Goal: Transaction & Acquisition: Purchase product/service

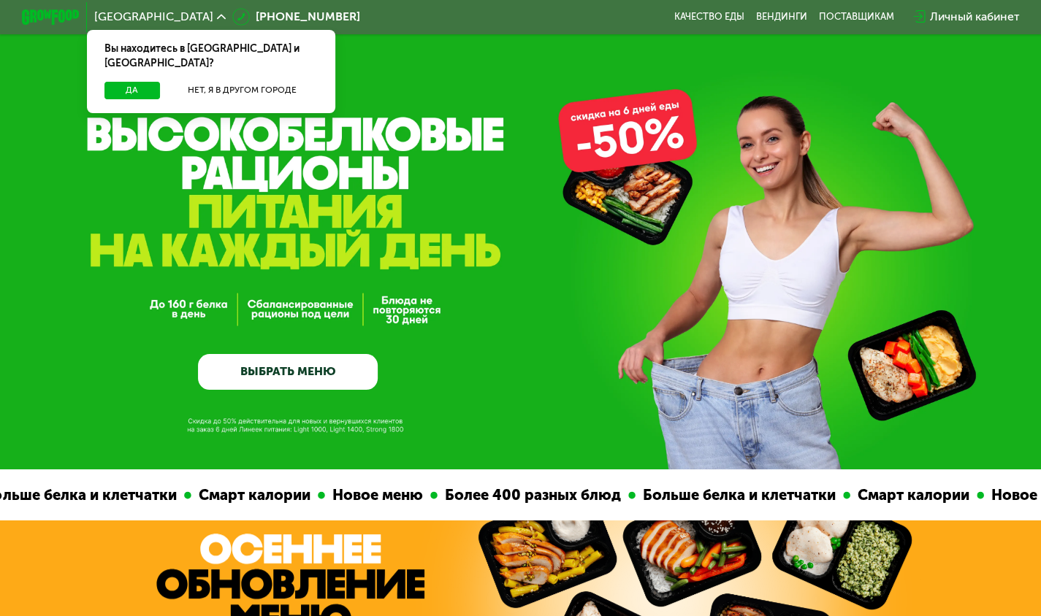
click at [311, 383] on link "ВЫБРАТЬ МЕНЮ" at bounding box center [288, 372] width 180 height 36
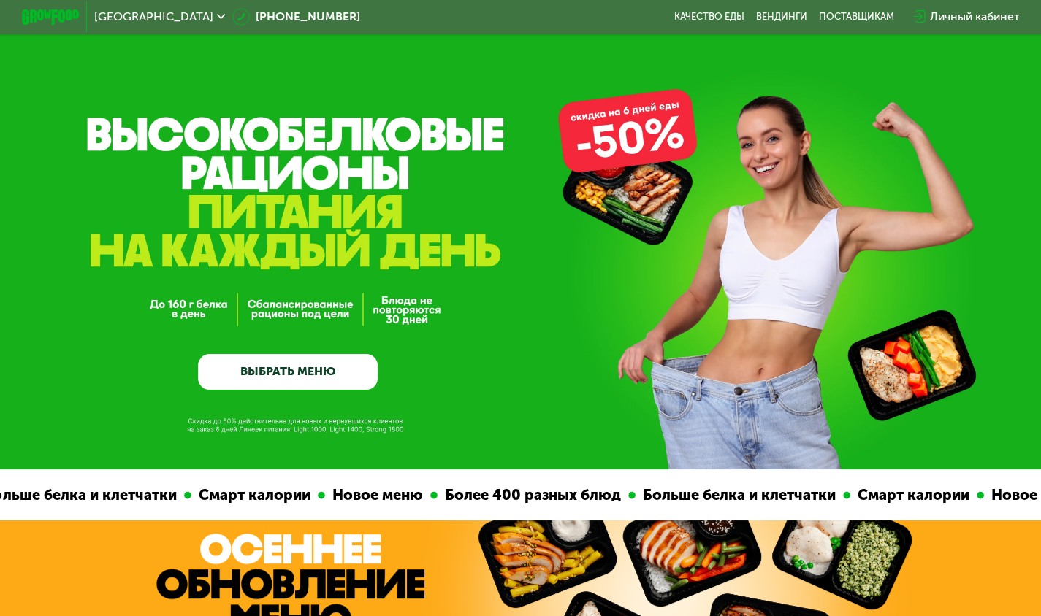
click at [311, 383] on link "ВЫБРАТЬ МЕНЮ" at bounding box center [288, 372] width 180 height 36
click at [327, 370] on link "ВЫБРАТЬ МЕНЮ" at bounding box center [288, 372] width 180 height 36
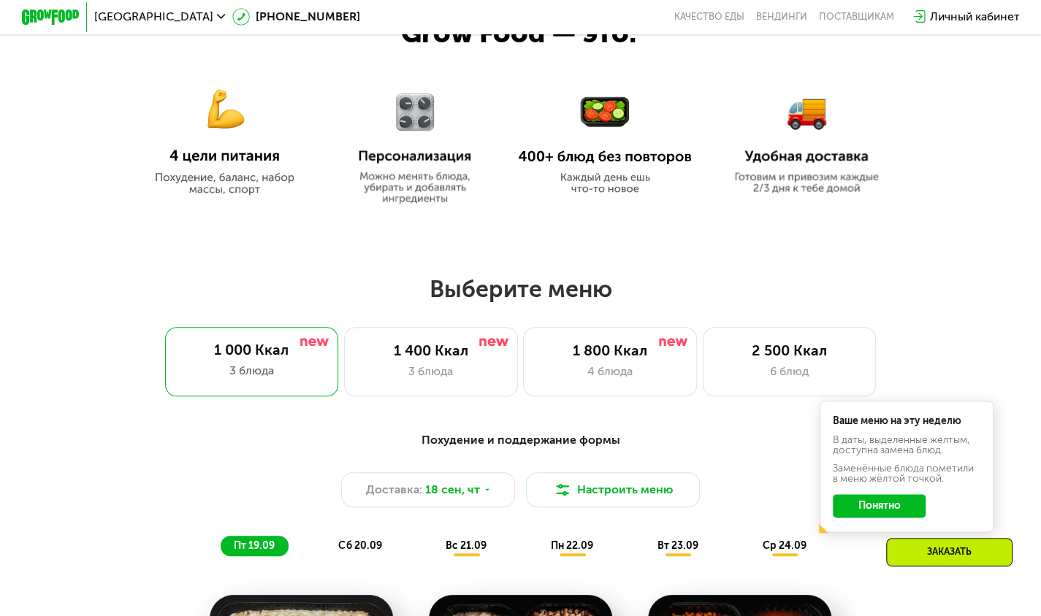
scroll to position [923, 0]
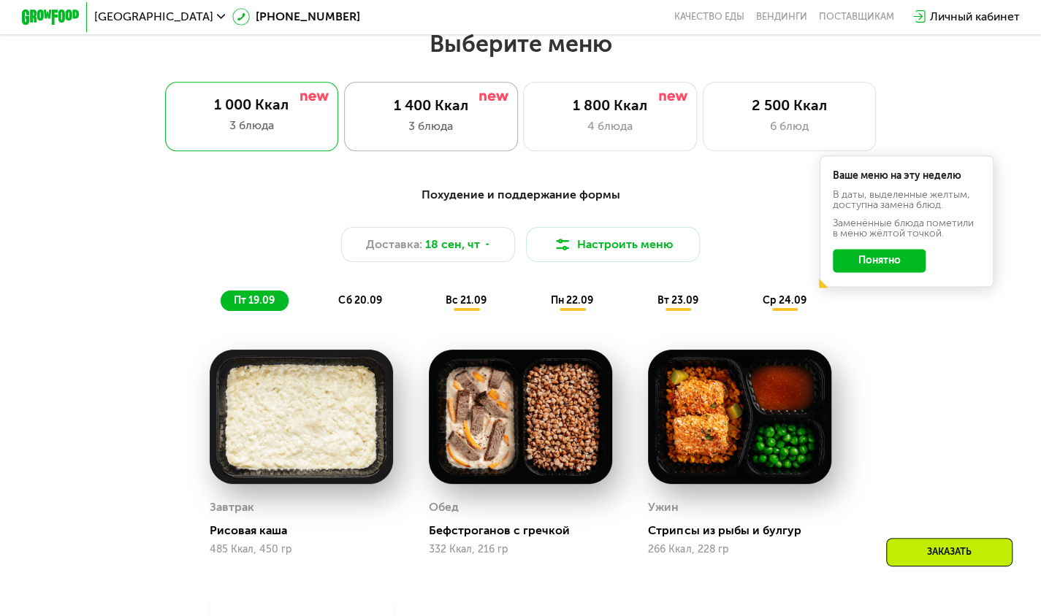
click at [448, 135] on div "3 блюда" at bounding box center [430, 127] width 143 height 18
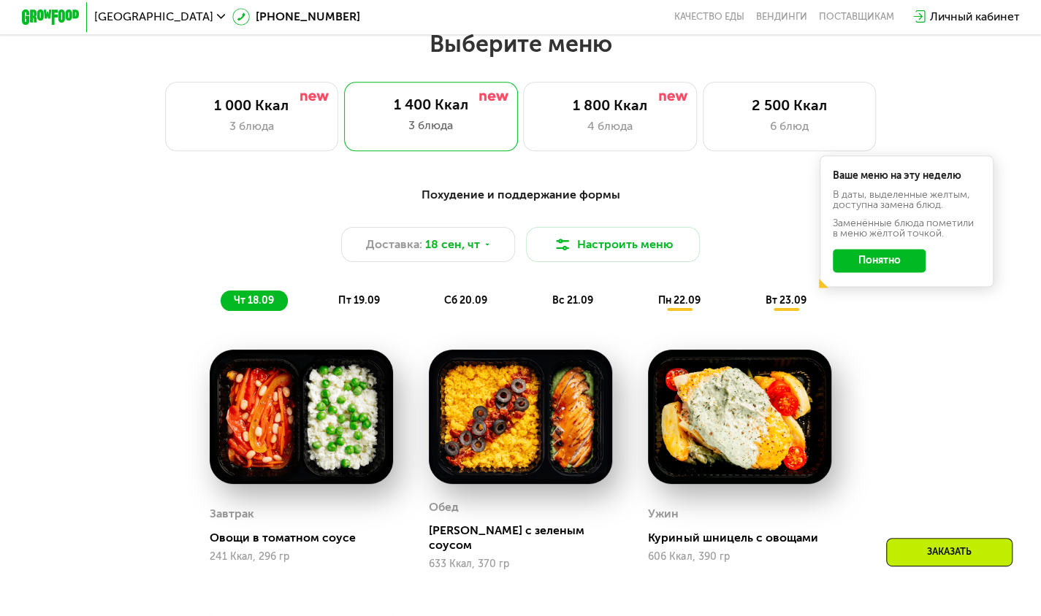
click at [911, 256] on button "Понятно" at bounding box center [879, 260] width 93 height 23
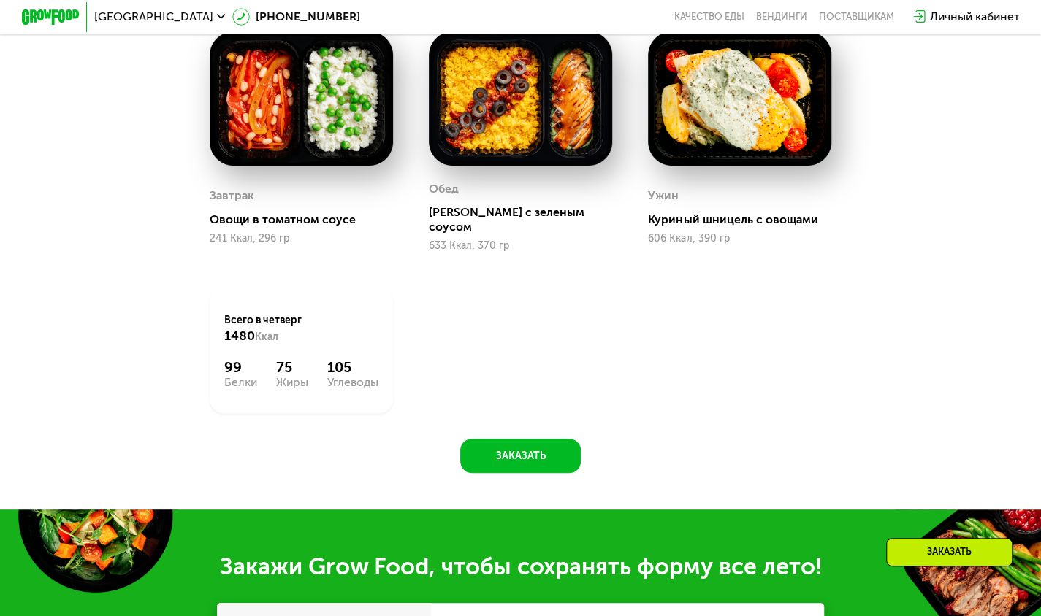
scroll to position [1267, 0]
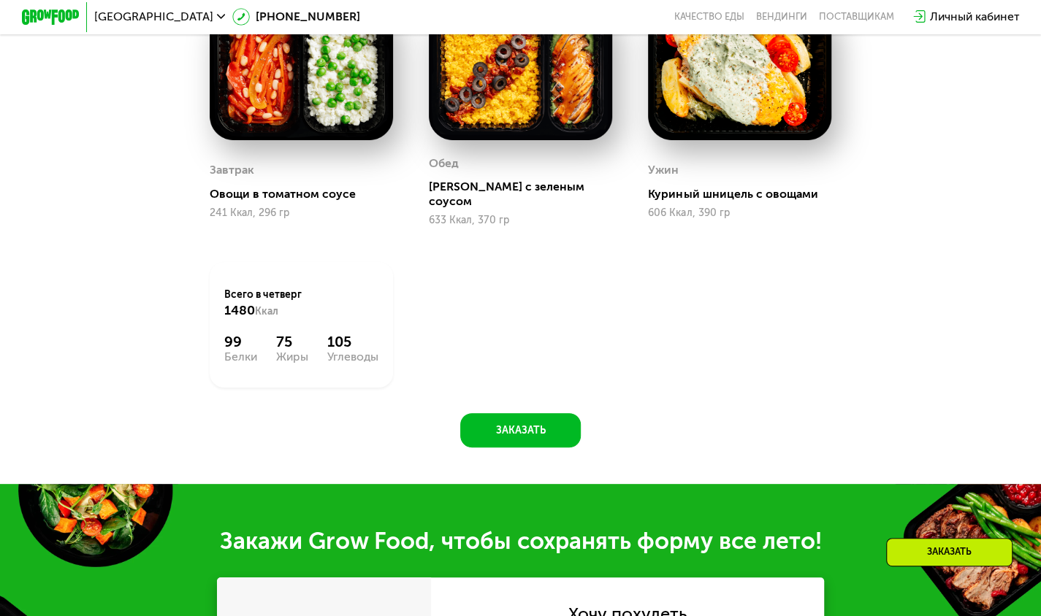
click at [936, 291] on div "Похудение и поддержание формы Доставка: [DATE] Настроить меню чт 18.09 пт 19.09…" at bounding box center [520, 140] width 890 height 614
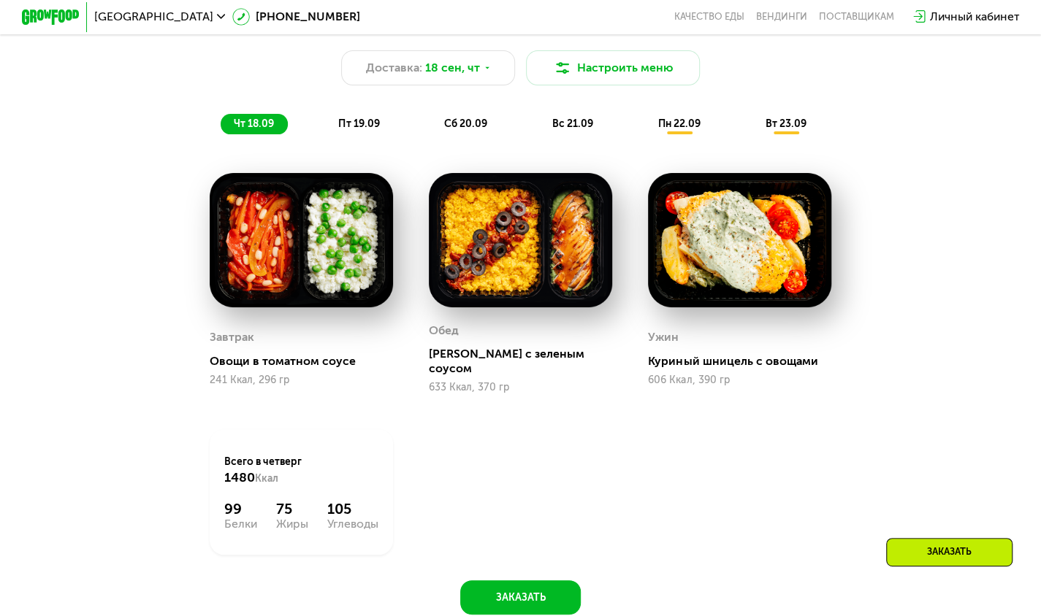
scroll to position [1125, 0]
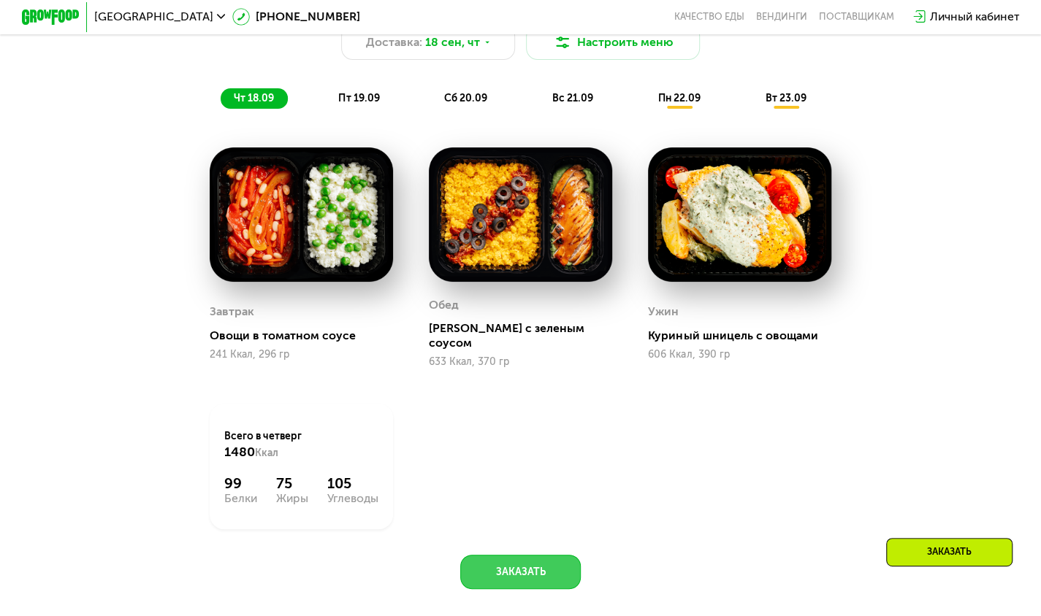
click at [485, 555] on button "Заказать" at bounding box center [520, 572] width 121 height 35
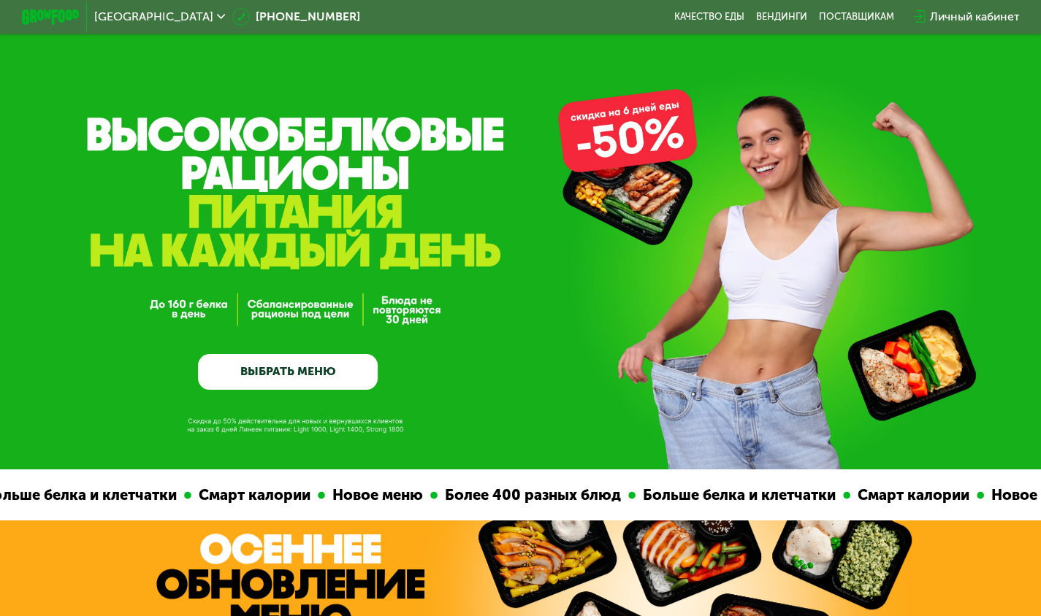
click at [317, 381] on link "ВЫБРАТЬ МЕНЮ" at bounding box center [288, 372] width 180 height 36
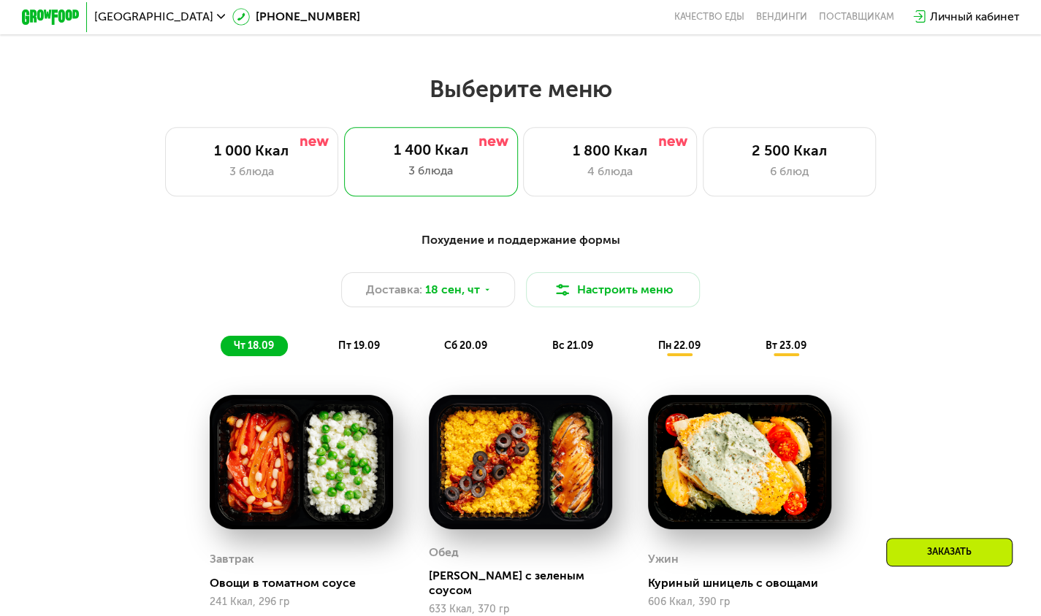
scroll to position [923, 0]
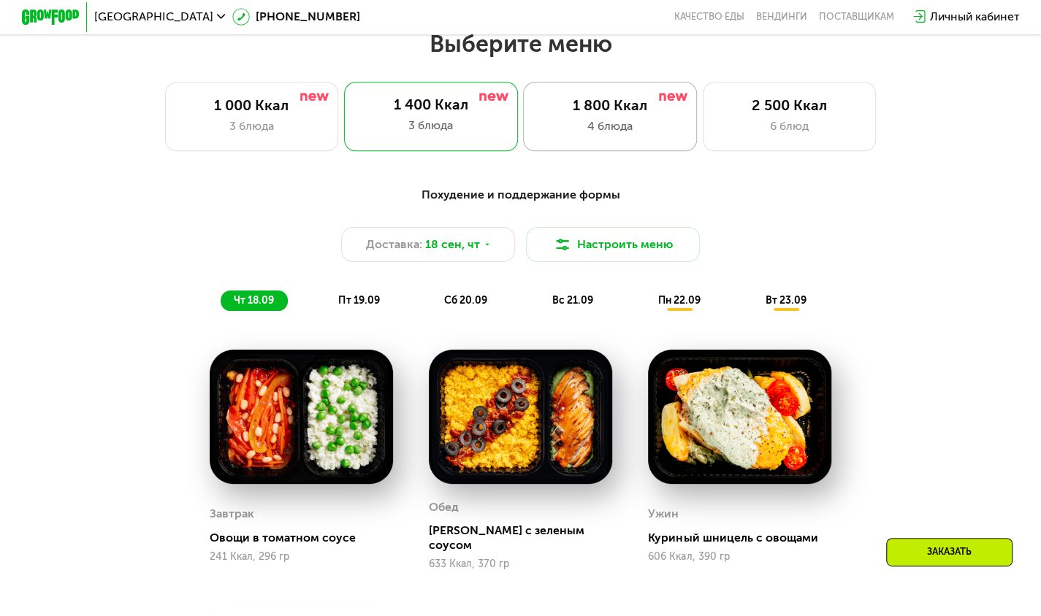
click at [606, 150] on div "1 800 Ккал 4 блюда" at bounding box center [610, 116] width 174 height 69
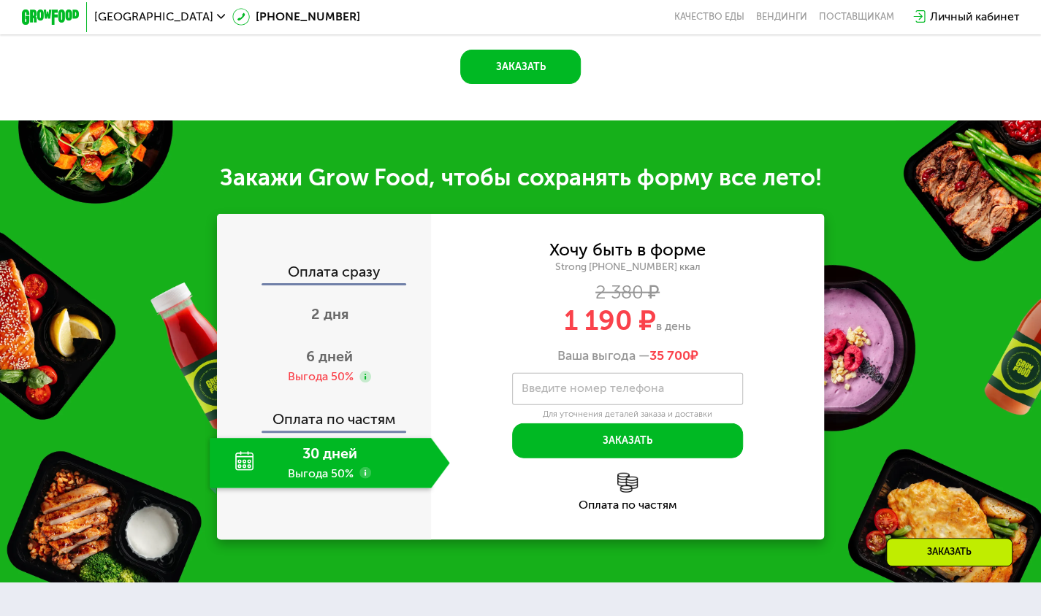
scroll to position [1739, 0]
